Goal: Transaction & Acquisition: Subscribe to service/newsletter

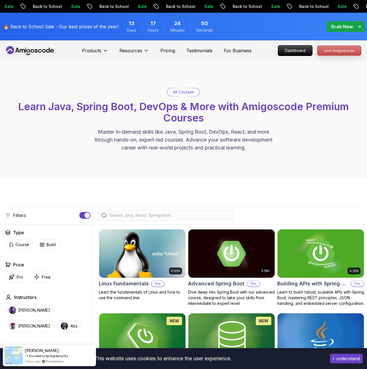
click at [336, 50] on p "Join Amigoscode" at bounding box center [339, 51] width 44 height 10
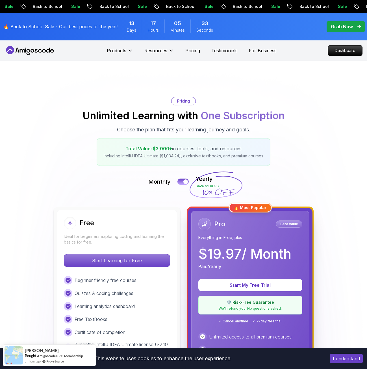
click at [342, 24] on p "Grab Now" at bounding box center [341, 26] width 22 height 7
click at [74, 27] on p "🔥 Back to School Sale - Our best prices of the year!" at bounding box center [60, 26] width 115 height 7
click at [83, 26] on p "🔥 Back to School Sale - Our best prices of the year!" at bounding box center [60, 26] width 115 height 7
click at [130, 28] on span "Days" at bounding box center [131, 30] width 9 height 6
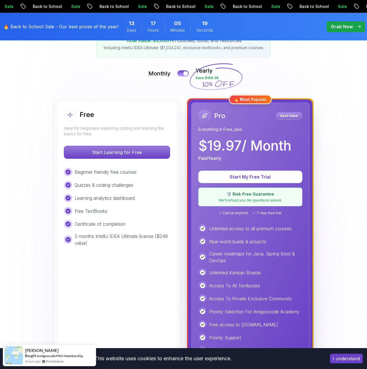
scroll to position [113, 0]
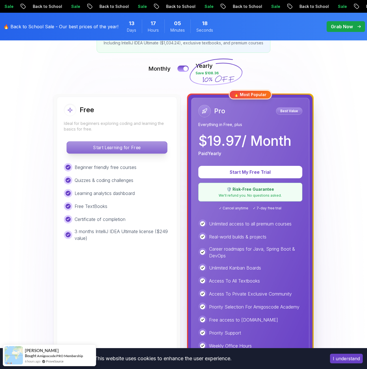
click at [109, 149] on p "Start Learning for Free" at bounding box center [117, 147] width 100 height 12
